Goal: Task Accomplishment & Management: Complete application form

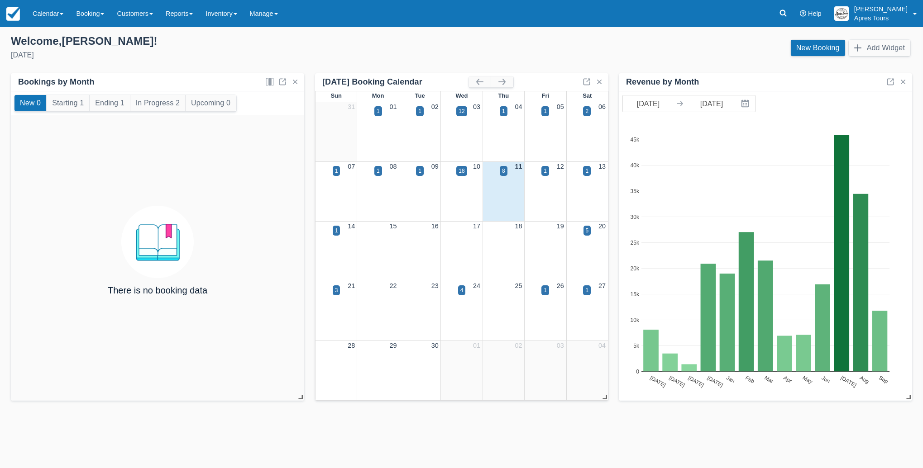
click at [47, 9] on link "Calendar" at bounding box center [47, 13] width 43 height 27
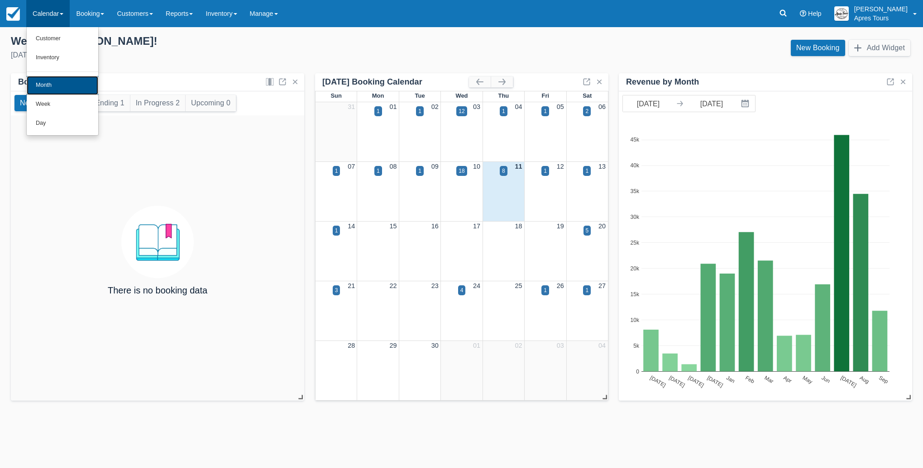
click at [46, 85] on link "Month" at bounding box center [63, 85] width 72 height 19
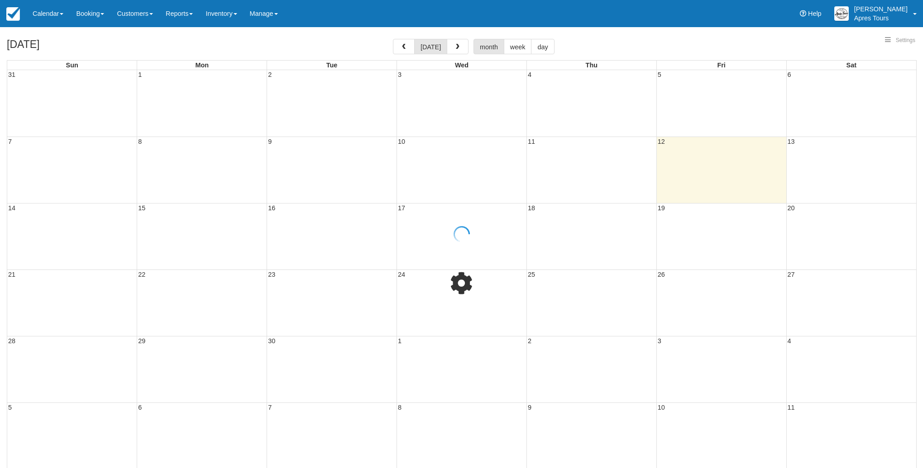
select select
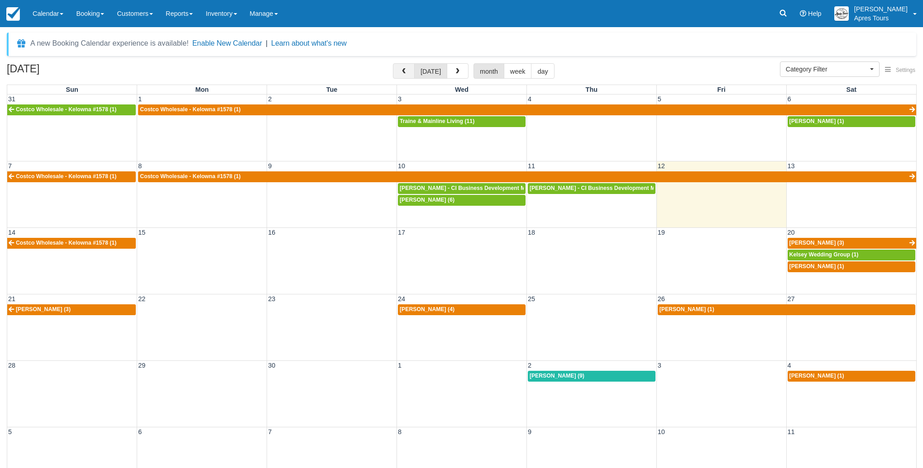
click at [403, 70] on span "button" at bounding box center [404, 71] width 6 height 6
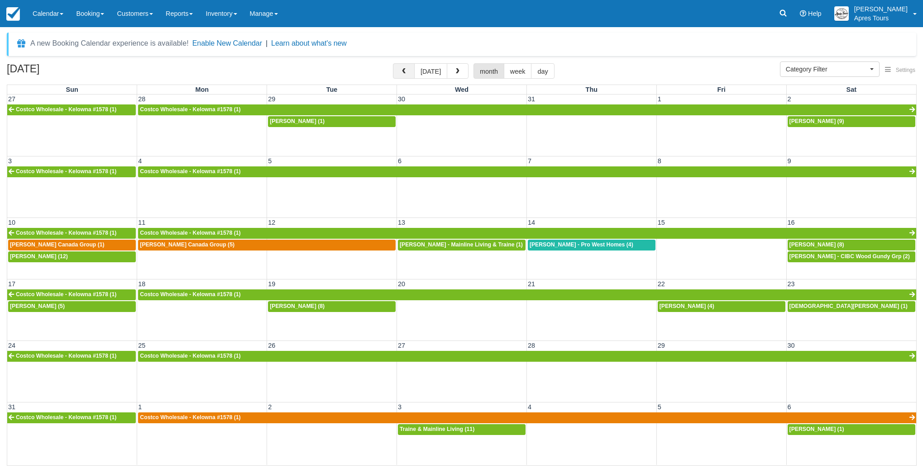
click at [402, 69] on span "button" at bounding box center [404, 71] width 6 height 6
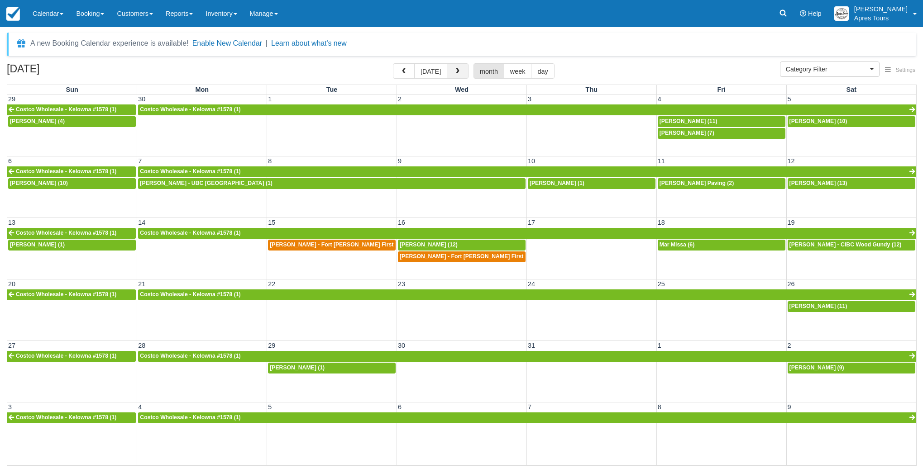
click at [458, 67] on button "button" at bounding box center [458, 70] width 22 height 15
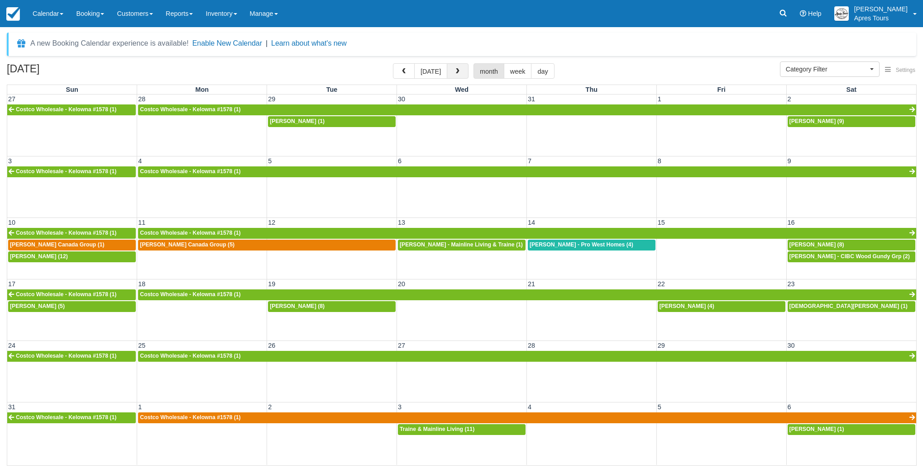
click at [456, 73] on span "button" at bounding box center [457, 71] width 6 height 6
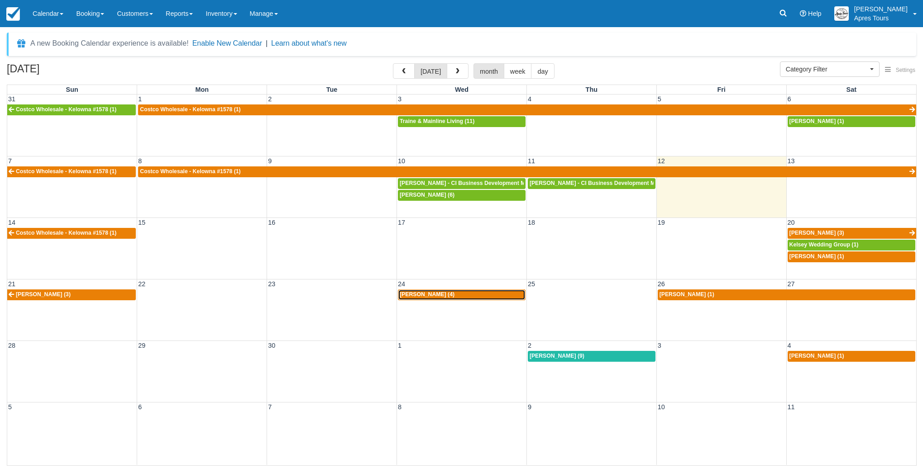
click at [427, 298] on span "Kevin Edgson (4)" at bounding box center [427, 294] width 55 height 6
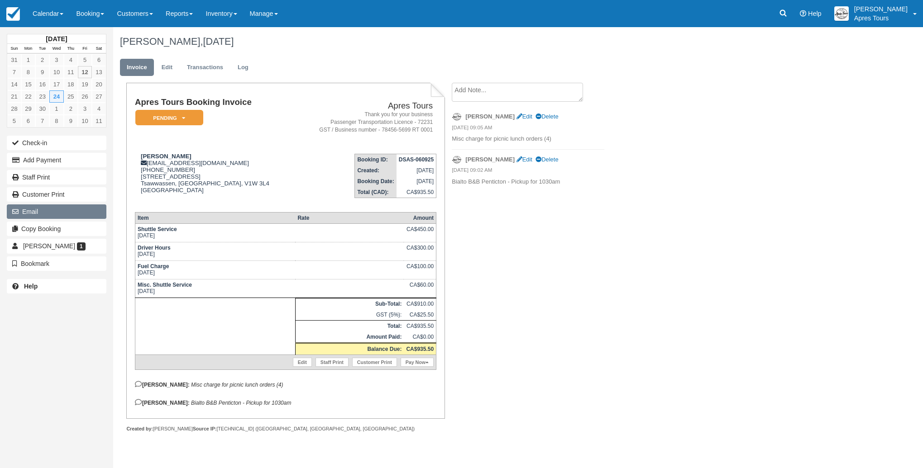
click at [41, 214] on button "Email" at bounding box center [57, 212] width 100 height 14
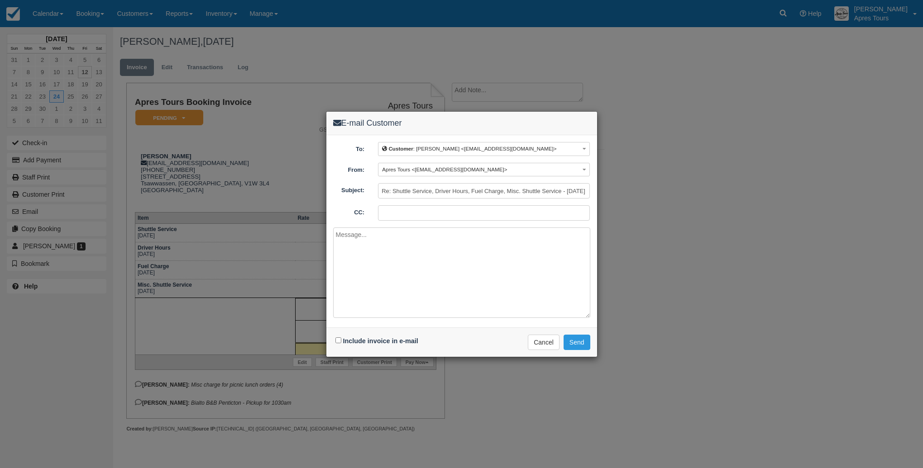
click at [405, 215] on input "CC:" at bounding box center [484, 212] width 212 height 15
type input "info@aprestours.com"
click at [339, 338] on input "Include invoice in e-mail" at bounding box center [338, 341] width 6 height 6
checkbox input "true"
click at [377, 252] on textarea at bounding box center [461, 273] width 257 height 91
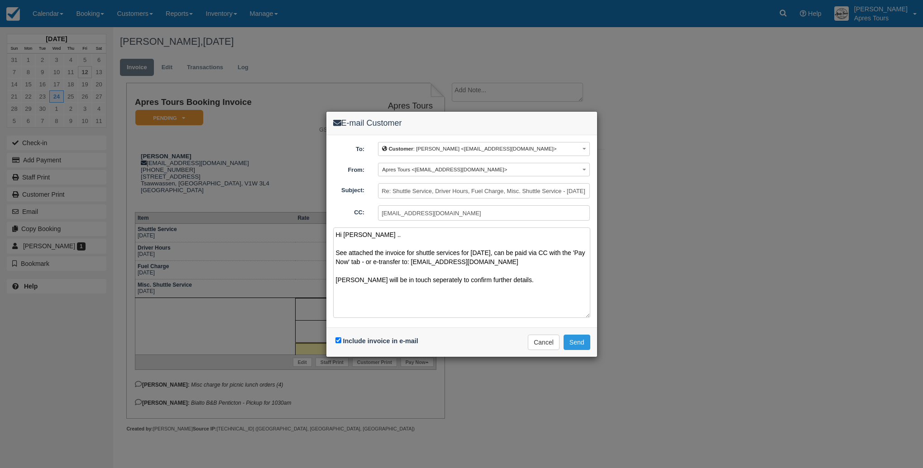
click at [415, 278] on textarea "Hi Kevin .. See attached the invoice for shuttle services for Wednesday Sept 24…" at bounding box center [461, 273] width 257 height 91
click at [499, 278] on textarea "Hi Kevin .. See attached the invoice for shuttle services for Wednesday Sept 24…" at bounding box center [461, 273] width 257 height 91
type textarea "Hi Kevin .. See attached the invoice for shuttle services for Wednesday Sept 24…"
click at [582, 342] on button "Send" at bounding box center [576, 342] width 27 height 15
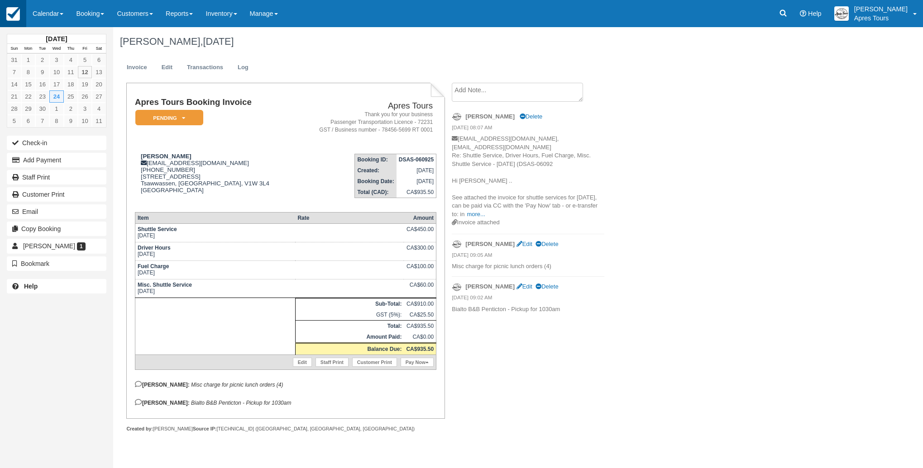
click at [11, 15] on img at bounding box center [13, 14] width 14 height 14
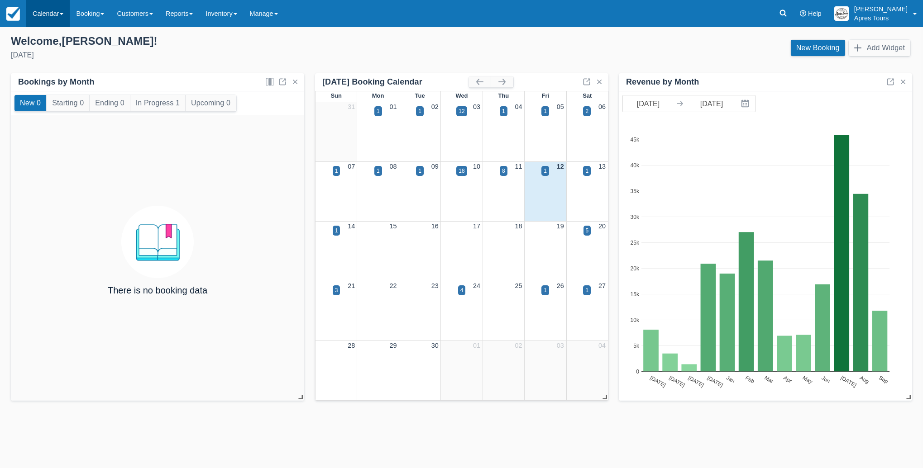
click at [45, 14] on link "Calendar" at bounding box center [47, 13] width 43 height 27
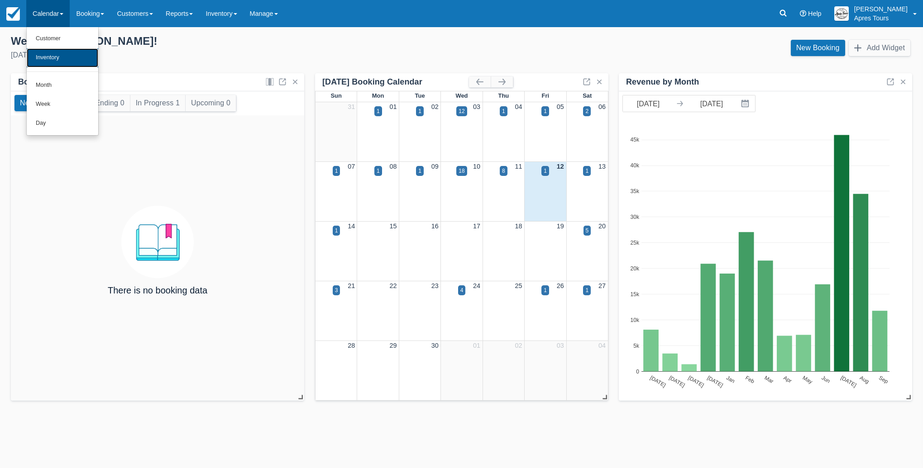
click at [57, 59] on link "Inventory" at bounding box center [63, 57] width 72 height 19
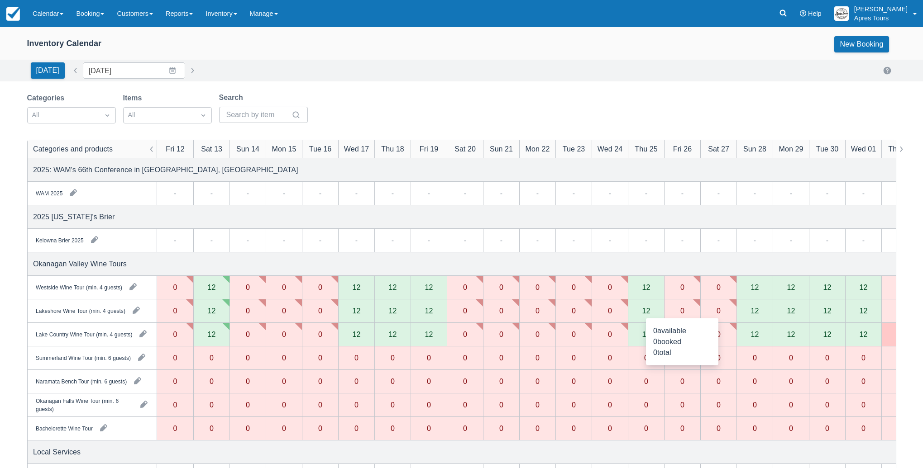
click at [680, 310] on div "0" at bounding box center [682, 310] width 4 height 7
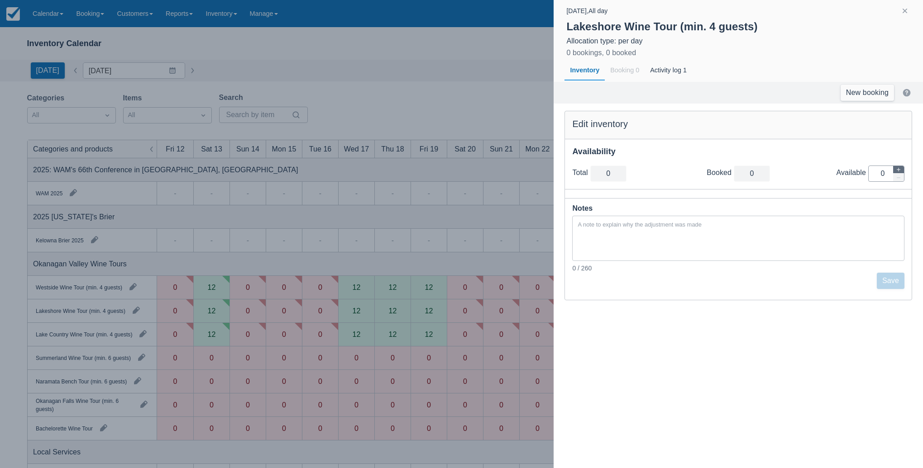
click at [901, 168] on icon "button" at bounding box center [898, 169] width 5 height 5
type input "1"
click at [901, 168] on icon "button" at bounding box center [898, 169] width 5 height 5
type input "2"
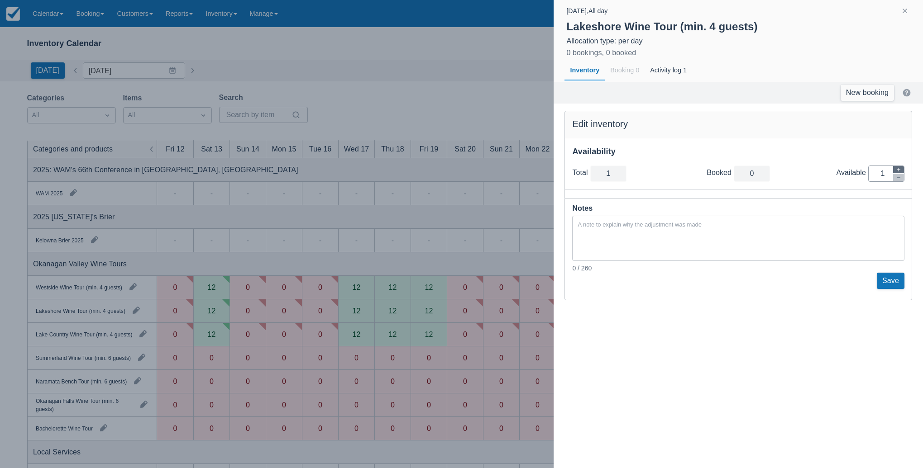
type input "2"
click at [901, 168] on icon "button" at bounding box center [898, 169] width 5 height 5
type input "3"
click at [901, 168] on icon "button" at bounding box center [898, 169] width 5 height 5
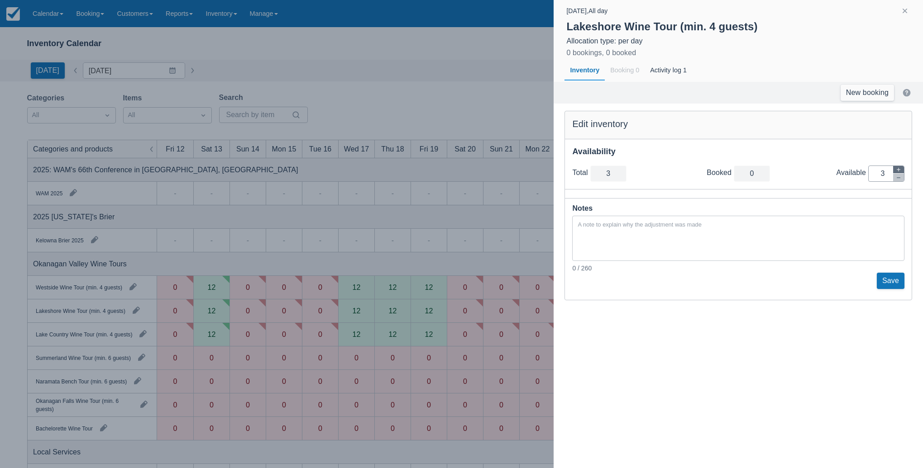
type input "4"
click at [901, 168] on icon "button" at bounding box center [898, 169] width 5 height 5
type input "5"
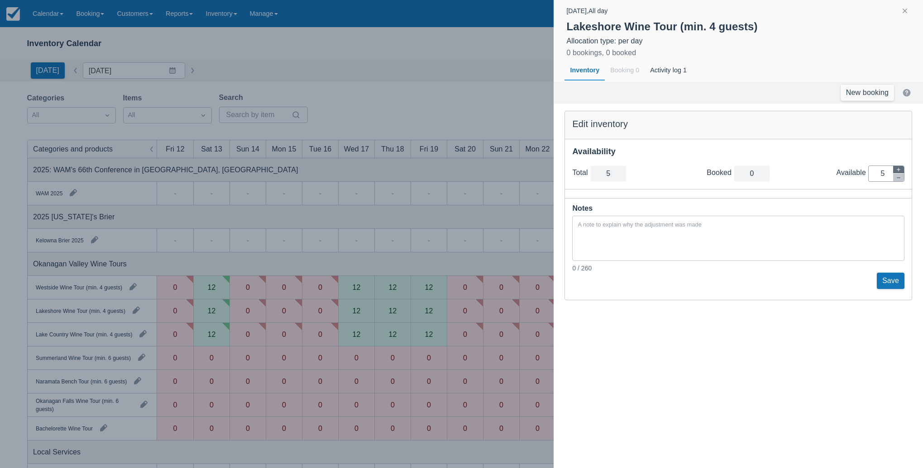
click at [901, 168] on icon "button" at bounding box center [898, 169] width 5 height 5
type input "6"
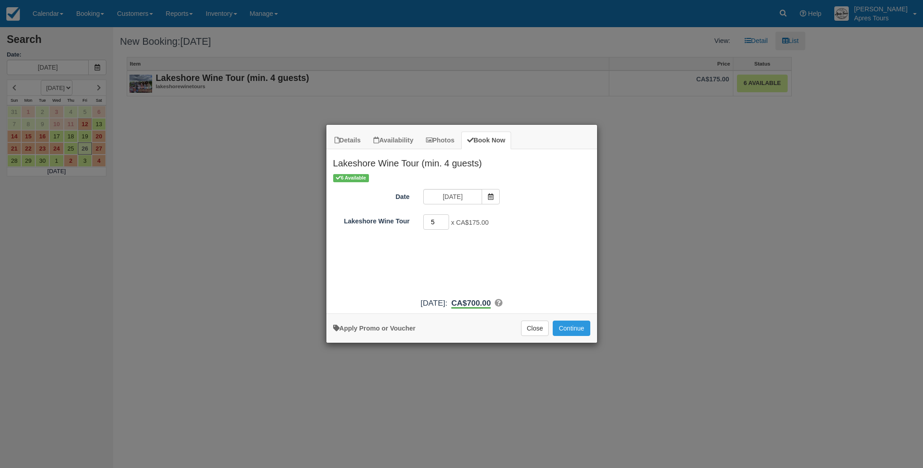
click at [446, 220] on input "5" at bounding box center [436, 222] width 26 height 15
type input "6"
click at [446, 220] on input "6" at bounding box center [436, 222] width 26 height 15
click at [382, 329] on link "Apply Promo or Voucher" at bounding box center [374, 328] width 82 height 7
click at [479, 248] on input "Promo / Voucher" at bounding box center [454, 246] width 63 height 15
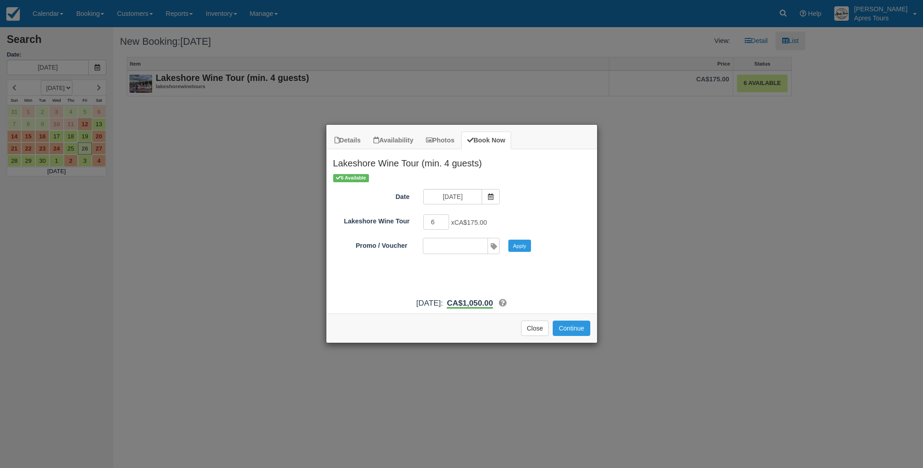
type input "Apres10"
click at [519, 248] on button "Apply" at bounding box center [519, 246] width 23 height 12
click at [570, 327] on button "Continue" at bounding box center [571, 328] width 37 height 15
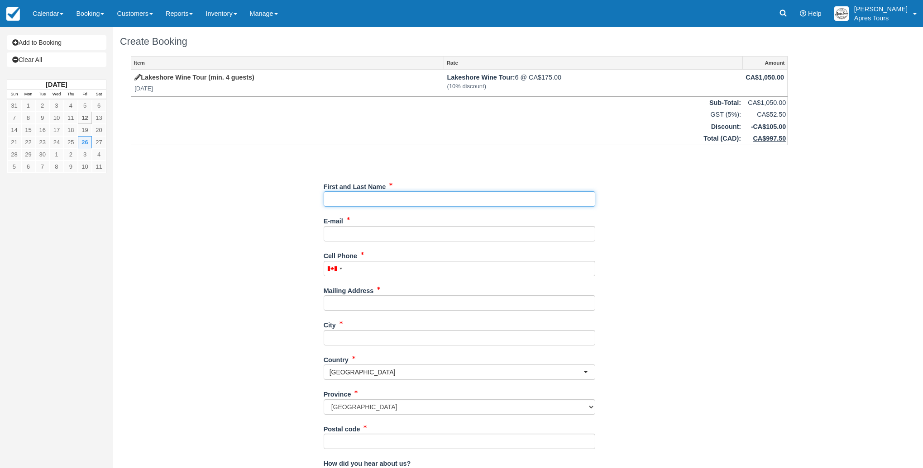
click at [358, 199] on input "First and Last Name" at bounding box center [460, 198] width 272 height 15
paste input "[PERSON_NAME]"
type input "[PERSON_NAME]"
click at [230, 241] on div "Item Rate Amount Lakeshore Wine Tour (min. 4 guests) Fri Sep 26, 2025 Lakeshore…" at bounding box center [459, 306] width 678 height 500
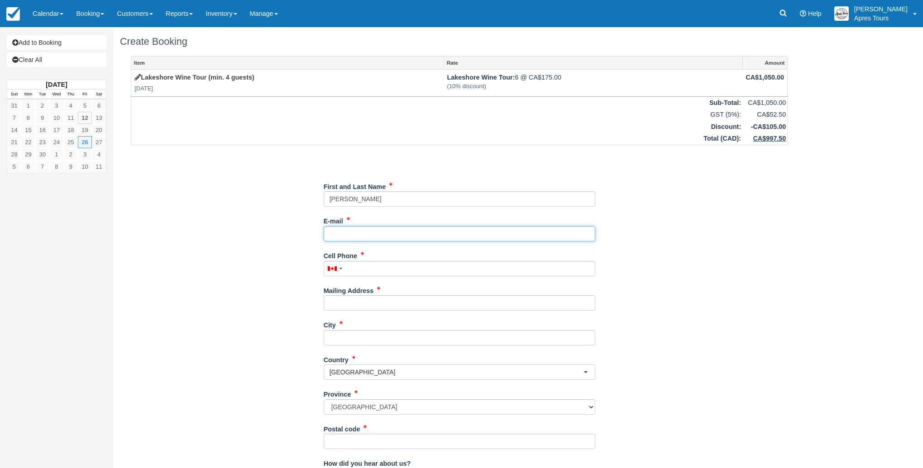
paste input "lparker@kitchencraftedm.com"
type input "lparker@kitchencraftedm.com"
click at [234, 292] on div "Item Rate Amount Lakeshore Wine Tour (min. 4 guests) Fri Sep 26, 2025 Lakeshore…" at bounding box center [459, 306] width 678 height 500
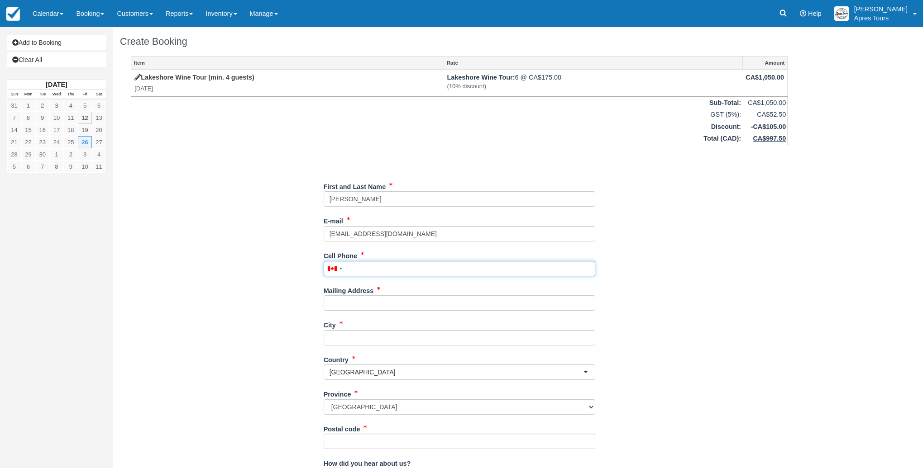
click at [356, 270] on input "Cell Phone" at bounding box center [460, 268] width 272 height 15
paste input "780.465.6531"
type input "(780) 465-6531"
click at [343, 307] on input "Mailing Address" at bounding box center [460, 303] width 272 height 15
paste input "2866 Calgary Trail NW, Edmonton AB, T6J 6V7"
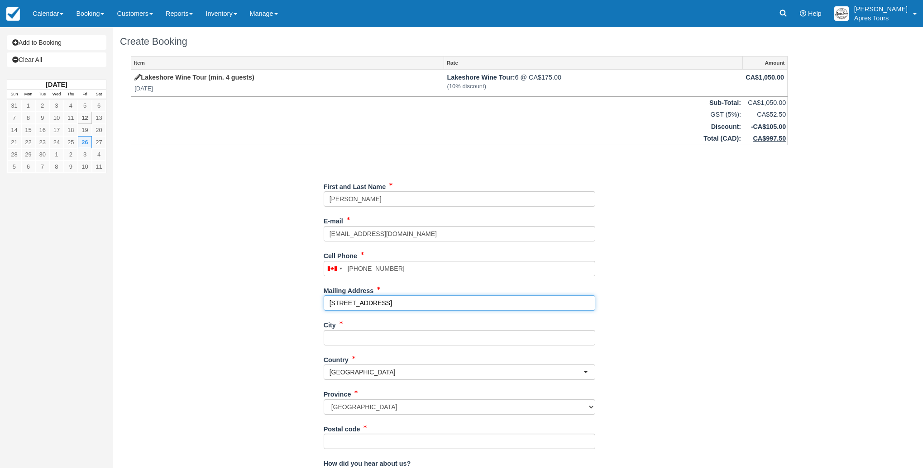
drag, startPoint x: 435, startPoint y: 302, endPoint x: 456, endPoint y: 303, distance: 20.4
click at [457, 303] on input "2866 Calgary Trail NW, Edmonton AB, T6J 6V7" at bounding box center [460, 303] width 272 height 15
type input "2866 Calgary Trail NW, Edmonton AB, T6J 6V7"
click at [354, 443] on input "Postal code" at bounding box center [460, 441] width 272 height 15
paste input "T6J 6V7"
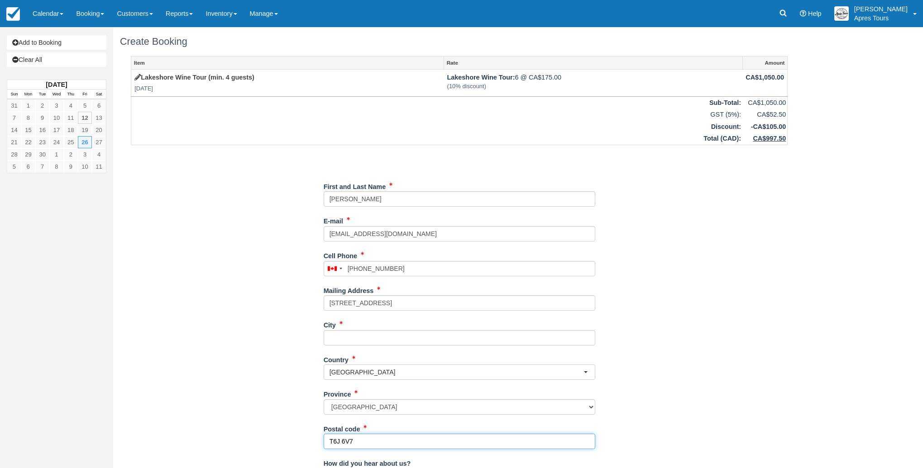
type input "T6J 6V7"
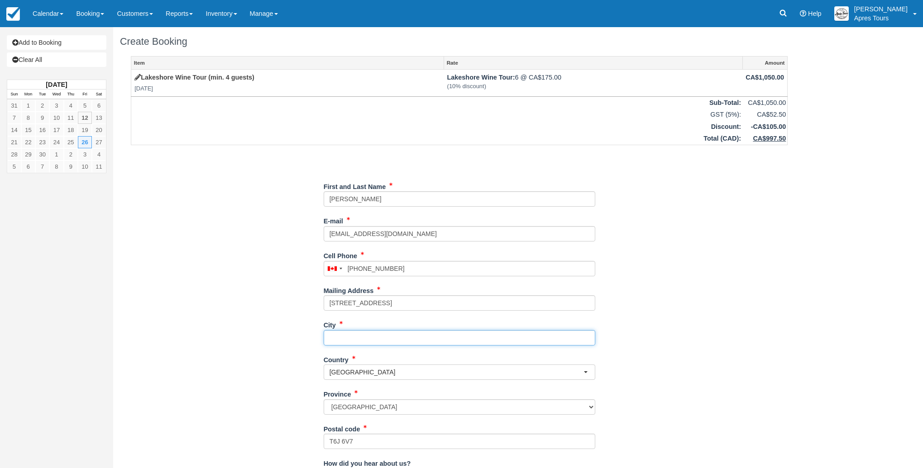
click at [361, 336] on input "City" at bounding box center [460, 337] width 272 height 15
type input "Edmonton"
click at [270, 363] on div "Item Rate Amount Lakeshore Wine Tour (min. 4 guests) Fri Sep 26, 2025 Lakeshore…" at bounding box center [459, 306] width 678 height 500
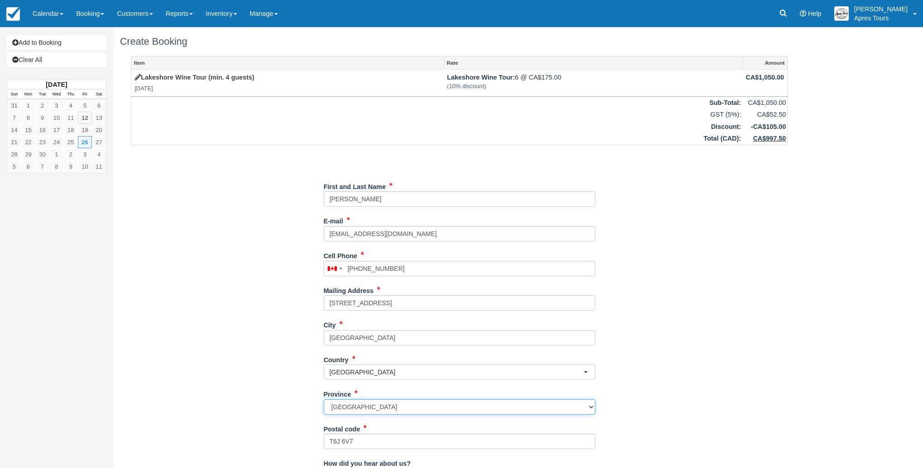
click at [381, 406] on select "Alberta British Columbia Manitoba New Brunswick Newfoundland and Labrador North…" at bounding box center [460, 407] width 272 height 15
select select "AB"
click at [463, 304] on input "2866 Calgary Trail NW, Edmonton AB, T6J 6V7" at bounding box center [460, 303] width 272 height 15
type input "2866 Calgary Trail NW,"
click at [275, 327] on div "Item Rate Amount Lakeshore Wine Tour (min. 4 guests) Fri Sep 26, 2025 Lakeshore…" at bounding box center [459, 306] width 678 height 500
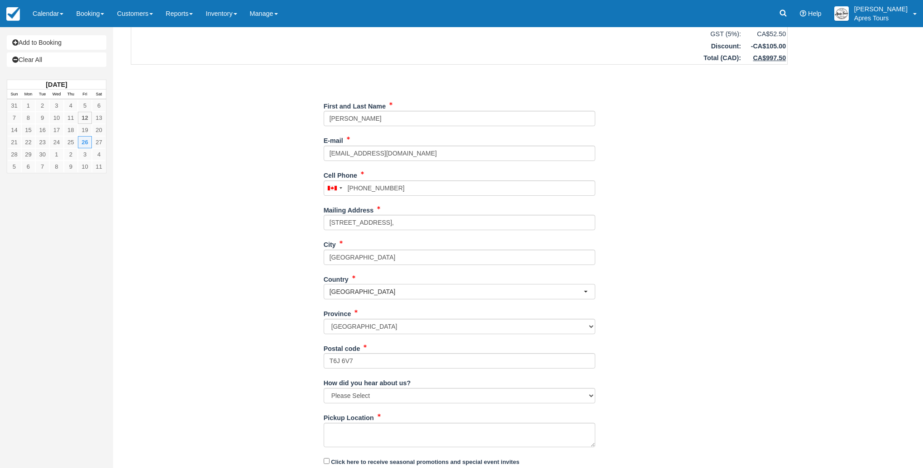
scroll to position [83, 0]
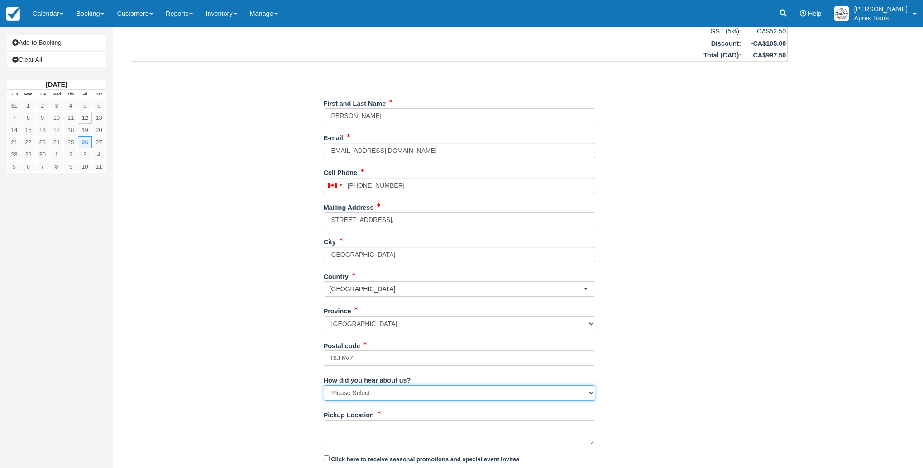
click at [453, 397] on select "Please Select Social Media Google Trip Advisor Referral - Friends/Family Repeat…" at bounding box center [460, 393] width 272 height 15
select select "Referral - Friends/Family"
click at [222, 416] on div "Item Rate Amount Lakeshore Wine Tour (min. 4 guests) Fri Sep 26, 2025 Lakeshore…" at bounding box center [459, 223] width 678 height 500
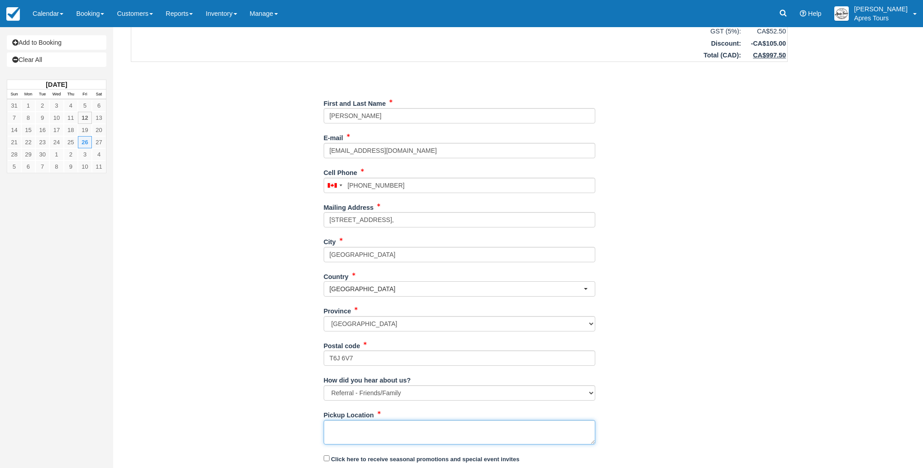
click at [339, 427] on textarea "Pickup Location" at bounding box center [460, 432] width 272 height 24
type textarea "Delta Hotel - Downtown Kelowna - Pickup for: 11am-ish"
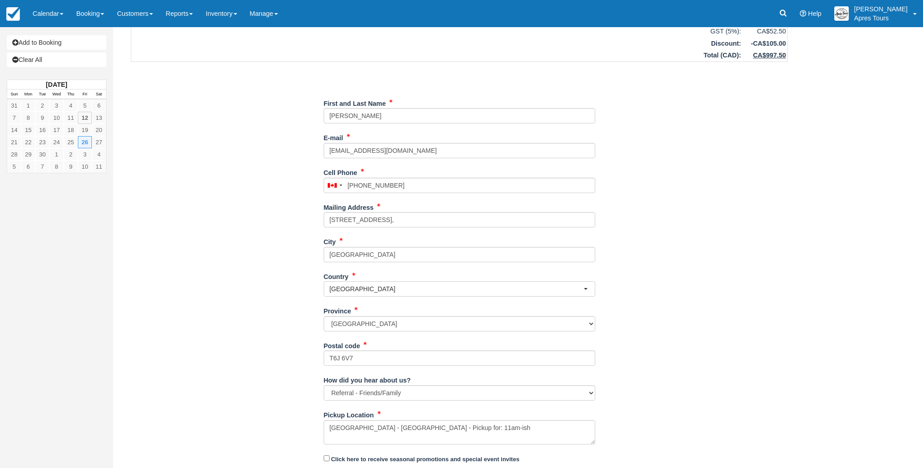
click at [230, 346] on div "Item Rate Amount Lakeshore Wine Tour (min. 4 guests) Fri Sep 26, 2025 Lakeshore…" at bounding box center [459, 223] width 678 height 500
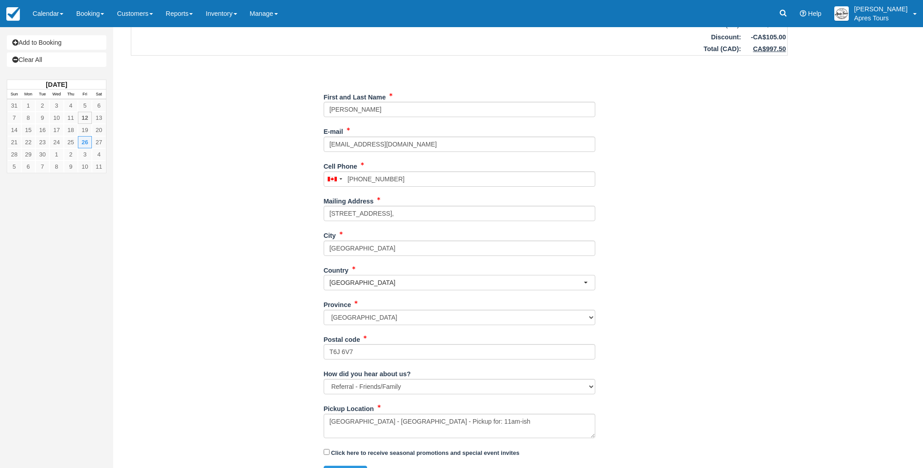
scroll to position [110, 0]
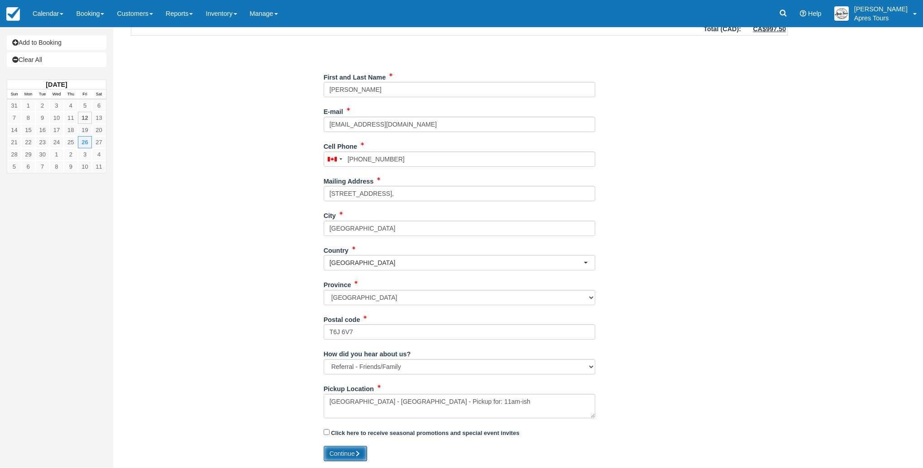
click at [356, 454] on icon "submit" at bounding box center [358, 454] width 6 height 6
type input "+17804656531"
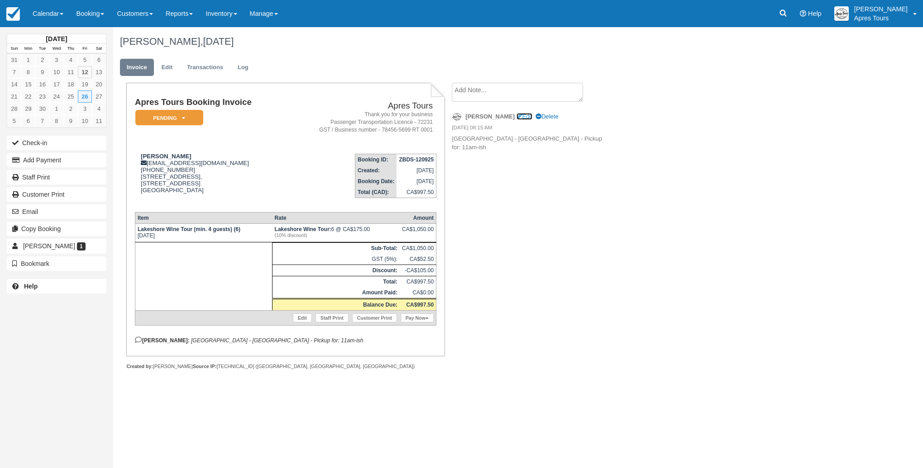
click at [516, 117] on link "Edit" at bounding box center [524, 116] width 16 height 7
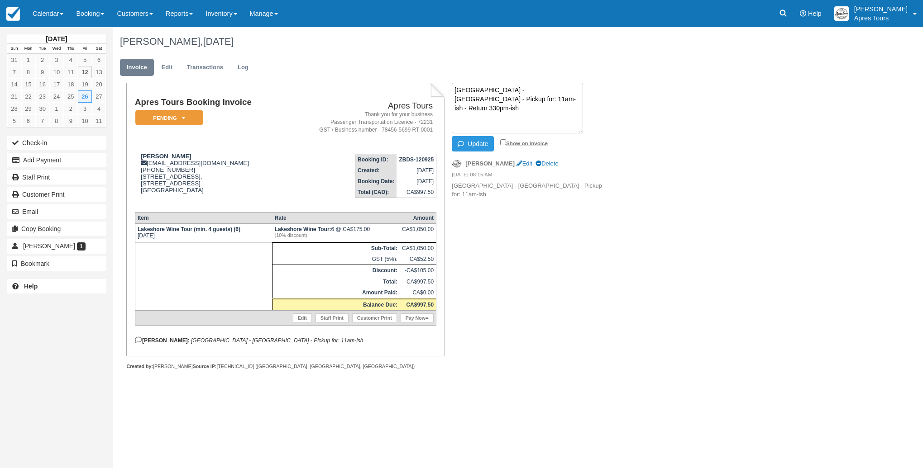
type textarea "[GEOGRAPHIC_DATA] - [GEOGRAPHIC_DATA] - Pickup for: 11am-ish - Return 330pm-ish"
click at [504, 142] on input "Show on invoice" at bounding box center [503, 142] width 6 height 6
checkbox input "true"
click at [482, 146] on button "Update" at bounding box center [473, 143] width 42 height 15
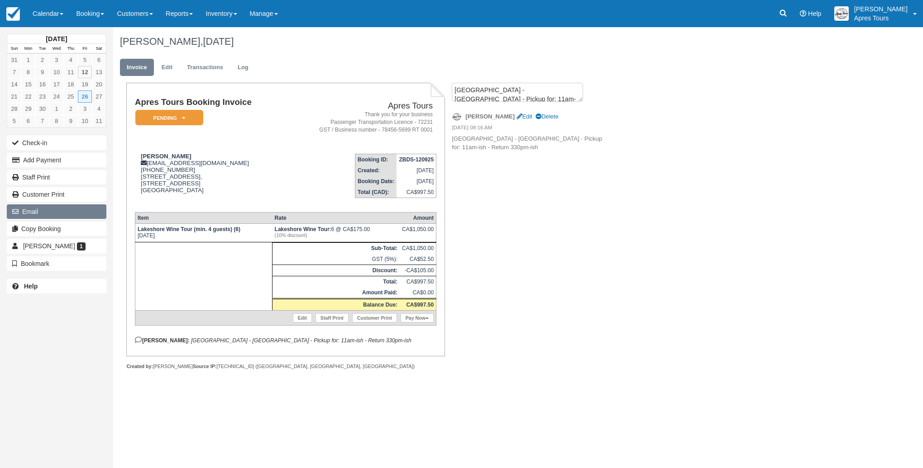
click at [32, 210] on button "Email" at bounding box center [57, 212] width 100 height 14
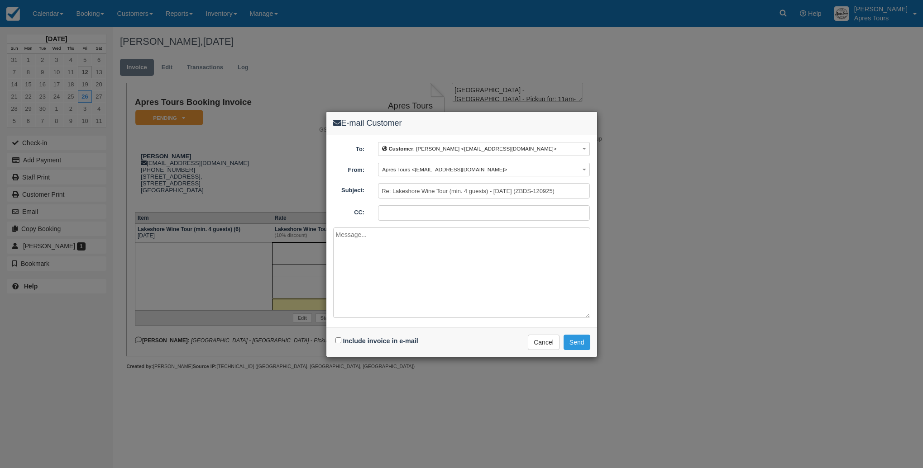
click at [401, 209] on input "CC:" at bounding box center [484, 212] width 212 height 15
type input "info@aprestours.com"
click at [390, 236] on textarea at bounding box center [461, 273] width 257 height 91
click at [338, 341] on input "Include invoice in e-mail" at bounding box center [338, 341] width 6 height 6
checkbox input "true"
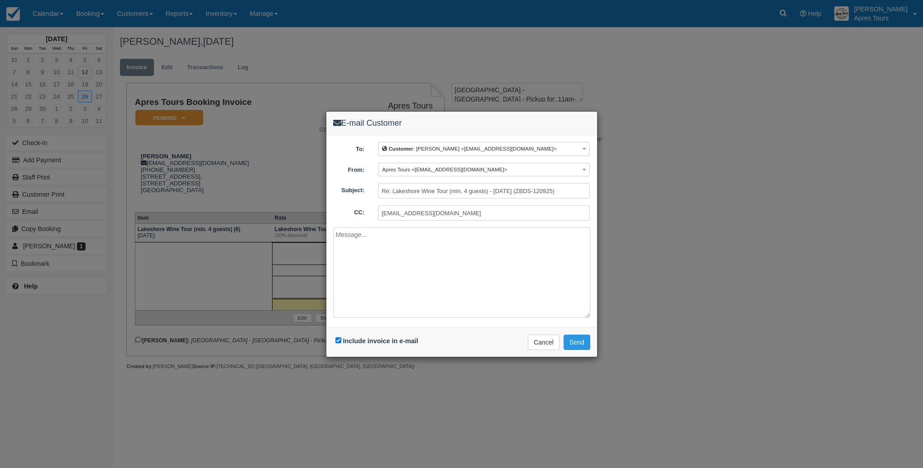
click at [359, 265] on textarea at bounding box center [461, 273] width 257 height 91
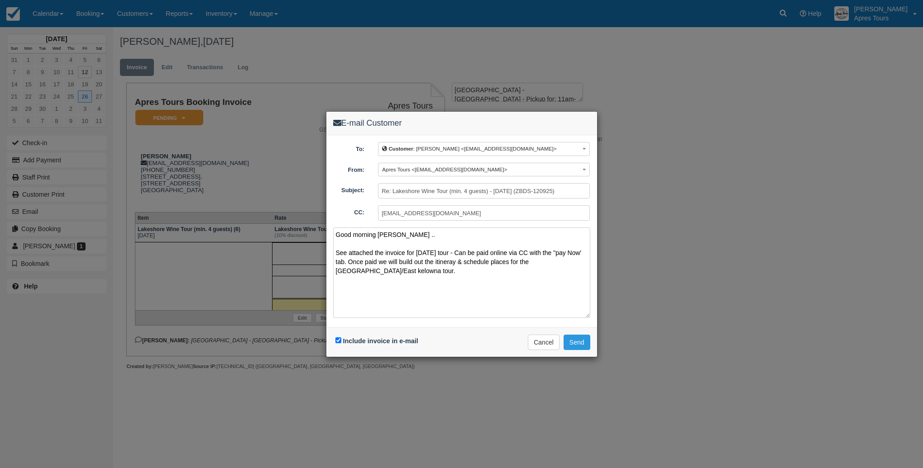
click at [349, 272] on textarea "Good morning Leane .. See attached the invoice for September 26th tour - Can be…" at bounding box center [461, 273] width 257 height 91
click at [352, 286] on textarea "Good morning Leane .. See attached the invoice for September 26th tour - Can be…" at bounding box center [461, 273] width 257 height 91
click at [577, 252] on textarea "Good morning Leane .. See attached the invoice for September 26th tour - Can be…" at bounding box center [461, 273] width 257 height 91
click at [392, 261] on textarea "Good morning Leane .. See attached the invoice for September 26th tour - Can be…" at bounding box center [461, 273] width 257 height 91
click at [435, 271] on textarea "Good morning Leane .. See attached the invoice for September 26th tour - Can be…" at bounding box center [461, 273] width 257 height 91
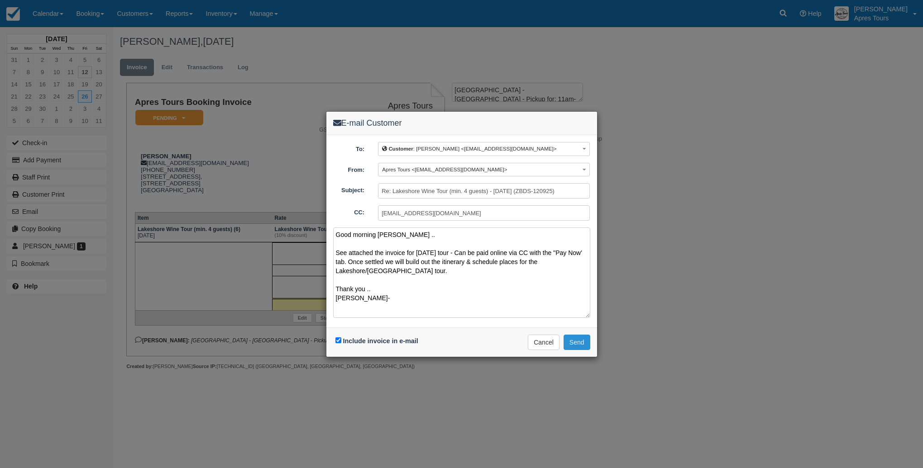
type textarea "Good morning Leane .. See attached the invoice for September 26th tour - Can be…"
click at [579, 344] on button "Send" at bounding box center [576, 342] width 27 height 15
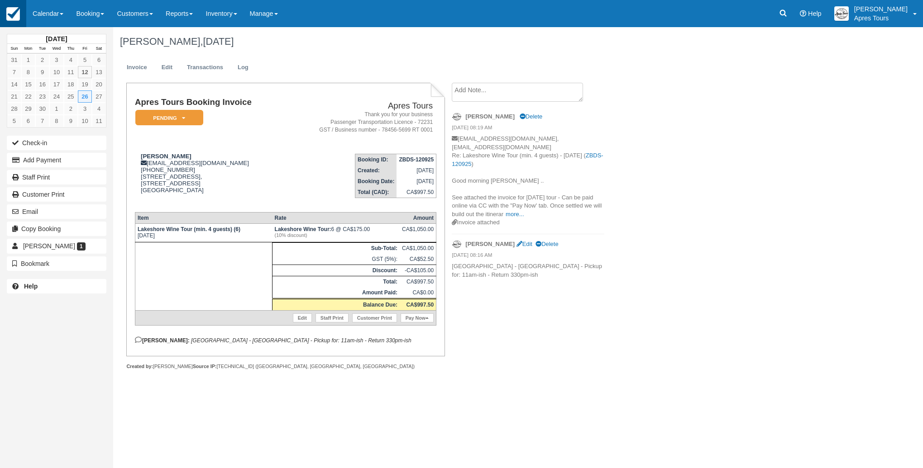
click at [15, 17] on img at bounding box center [13, 14] width 14 height 14
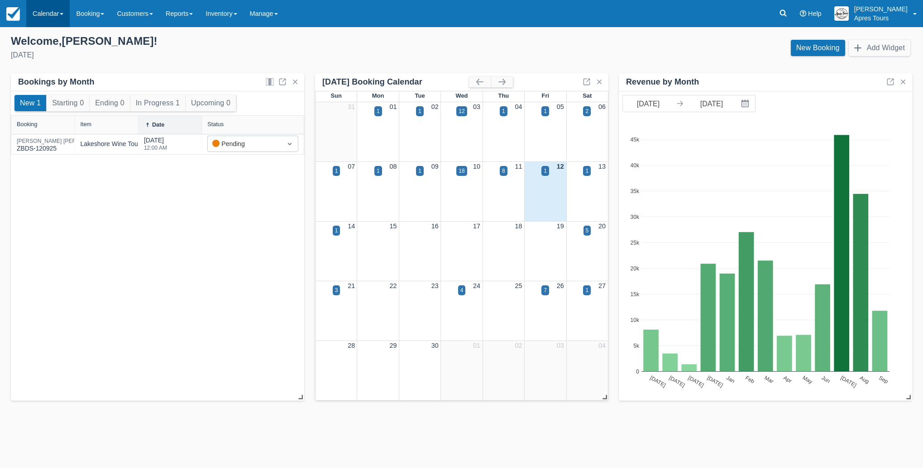
click at [44, 16] on link "Calendar" at bounding box center [47, 13] width 43 height 27
click at [46, 83] on link "Month" at bounding box center [63, 85] width 72 height 19
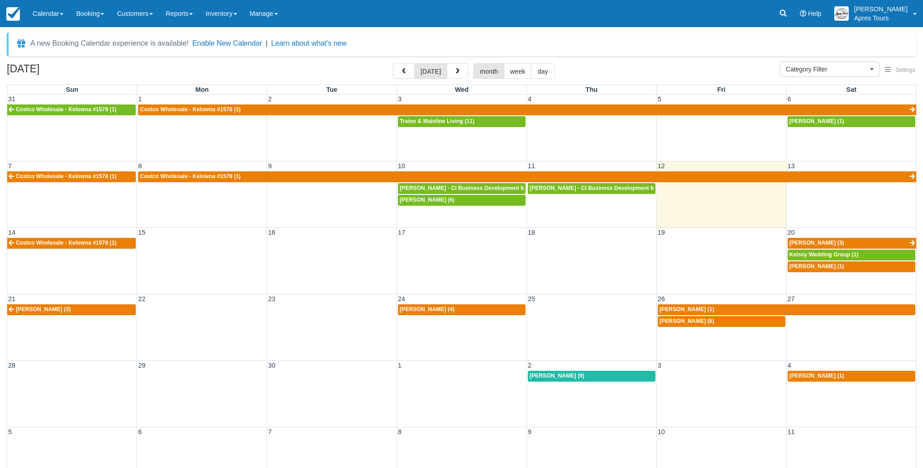
select select
click at [458, 72] on button "button" at bounding box center [458, 70] width 22 height 15
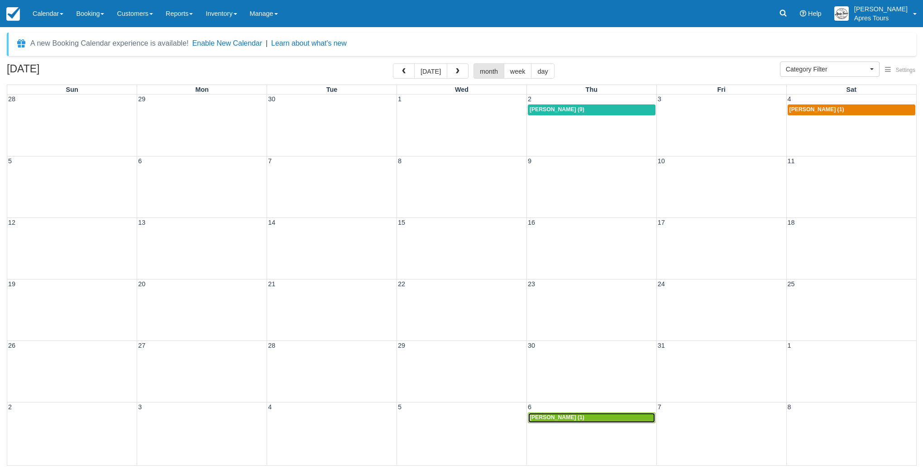
click at [578, 419] on div "[PERSON_NAME] (1)" at bounding box center [592, 418] width 124 height 7
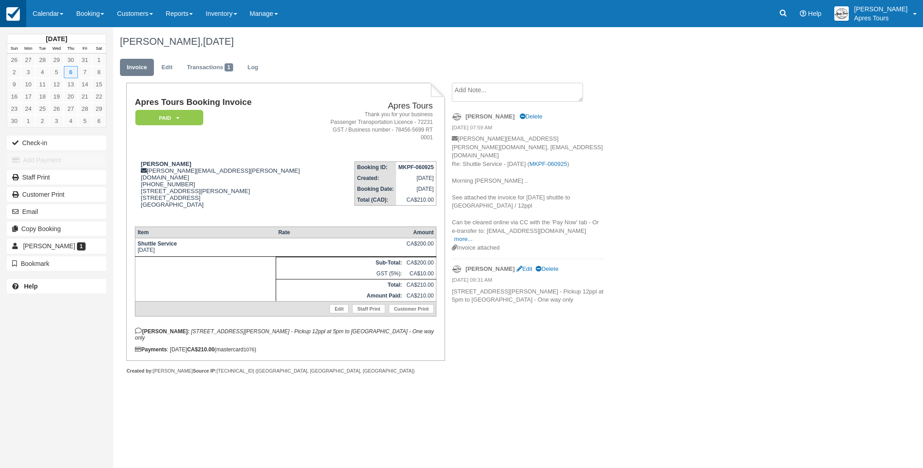
click at [12, 13] on img at bounding box center [13, 14] width 14 height 14
